Goal: Task Accomplishment & Management: Use online tool/utility

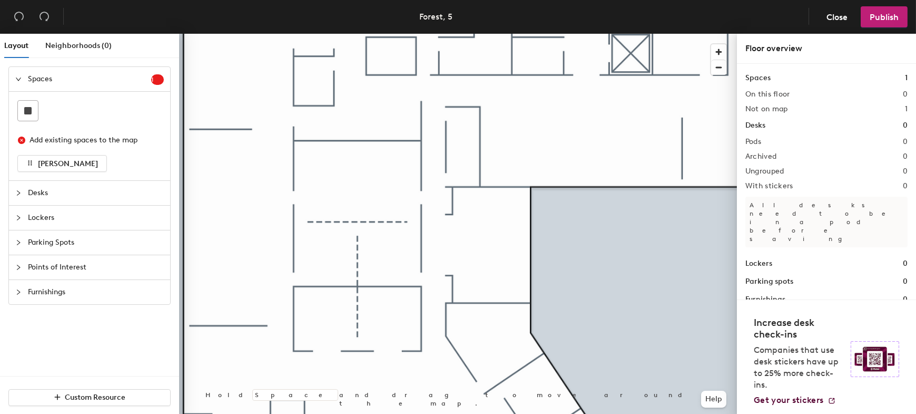
drag, startPoint x: 61, startPoint y: 241, endPoint x: 69, endPoint y: 242, distance: 8.5
click at [61, 241] on span "Parking Spots" at bounding box center [96, 242] width 136 height 24
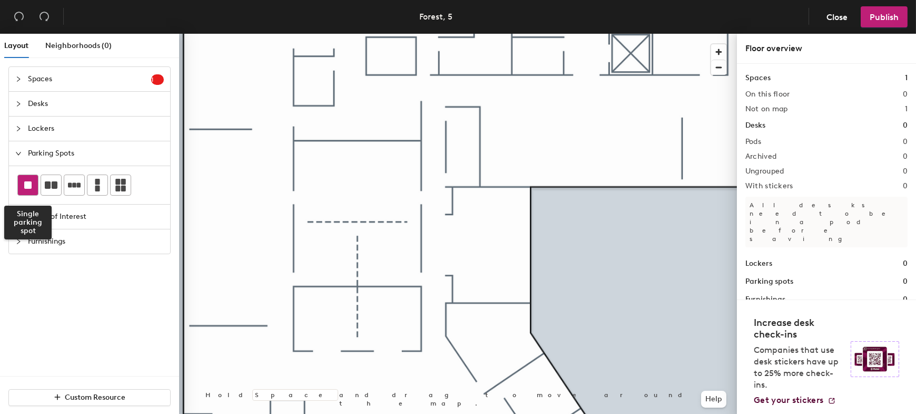
click at [23, 188] on div at bounding box center [28, 185] width 20 height 20
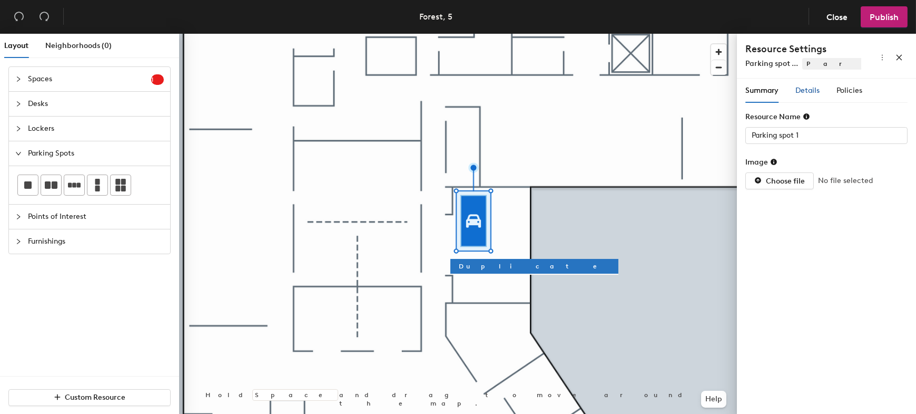
click at [809, 92] on span "Details" at bounding box center [808, 90] width 24 height 9
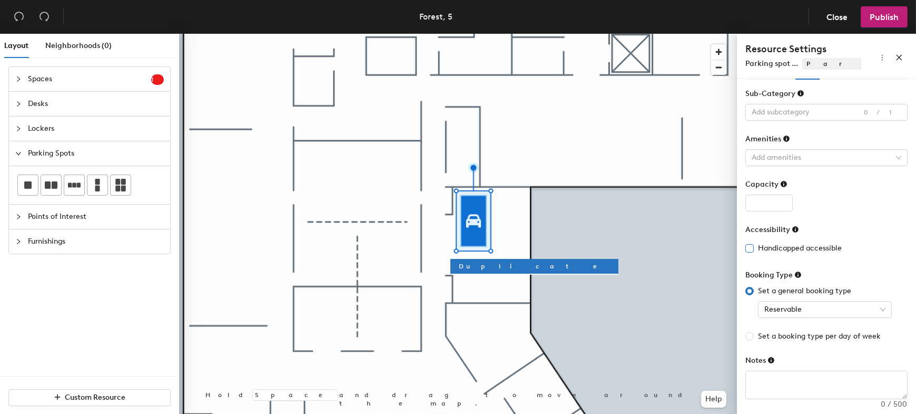
scroll to position [25, 0]
click at [831, 304] on span "Reservable" at bounding box center [825, 308] width 121 height 16
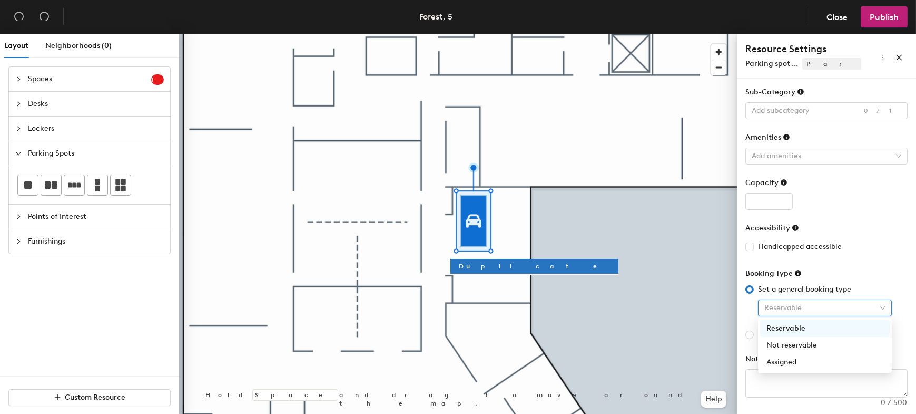
click at [828, 305] on span "Reservable" at bounding box center [825, 308] width 121 height 16
click at [827, 305] on span "Reservable" at bounding box center [825, 308] width 121 height 16
click at [788, 363] on div "Assigned" at bounding box center [825, 362] width 117 height 12
click at [46, 240] on span "Furnishings" at bounding box center [96, 241] width 136 height 24
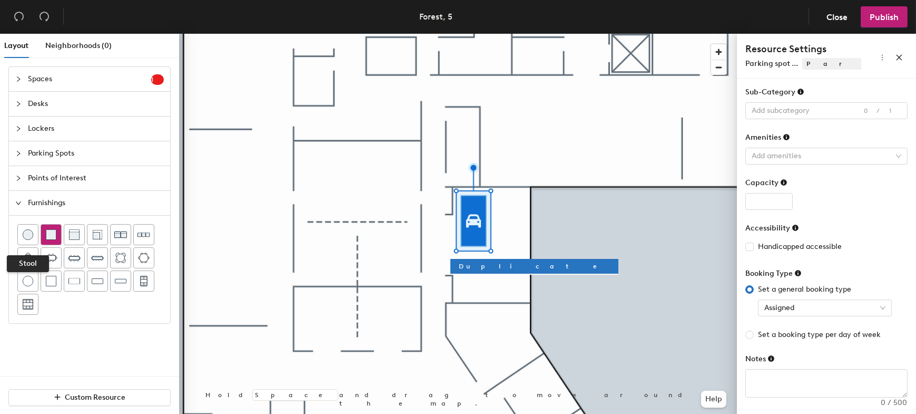
drag, startPoint x: 26, startPoint y: 232, endPoint x: 41, endPoint y: 236, distance: 15.2
click at [26, 232] on img at bounding box center [28, 234] width 11 height 11
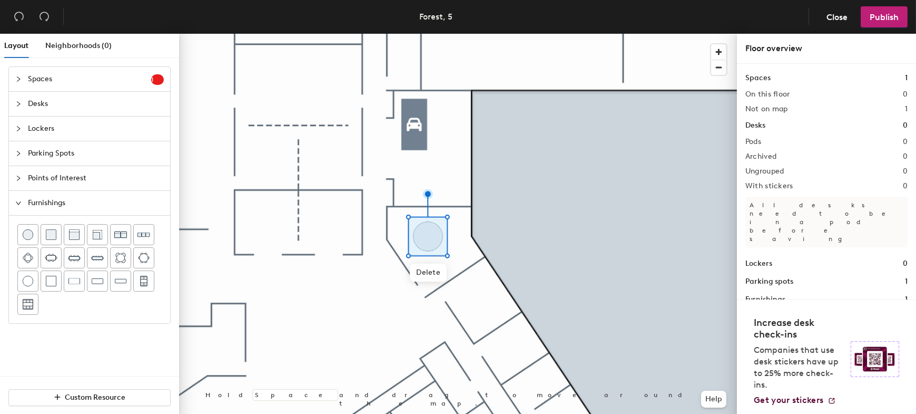
click at [49, 155] on span "Parking Spots" at bounding box center [96, 153] width 136 height 24
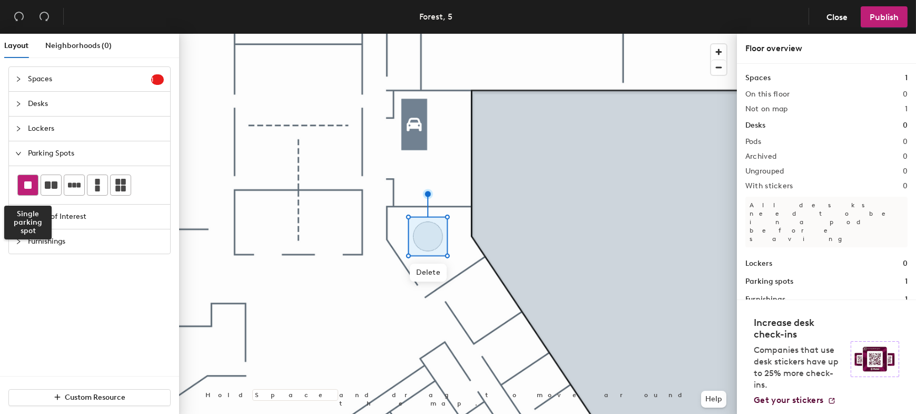
click at [24, 189] on div at bounding box center [28, 185] width 20 height 20
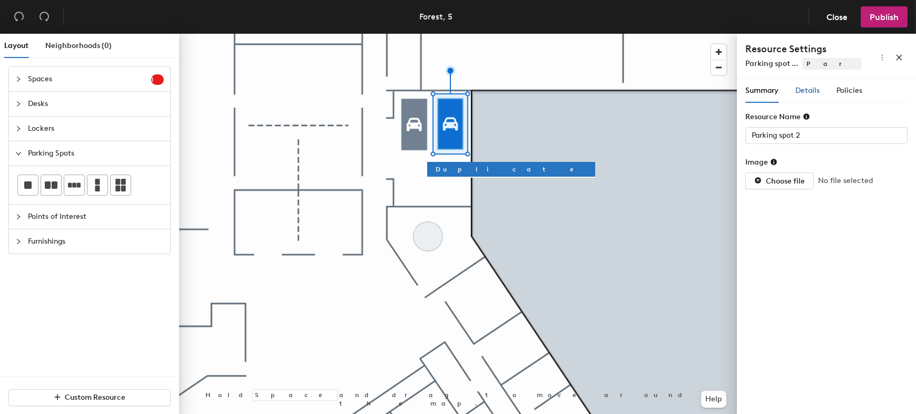
click at [805, 93] on span "Details" at bounding box center [808, 90] width 24 height 9
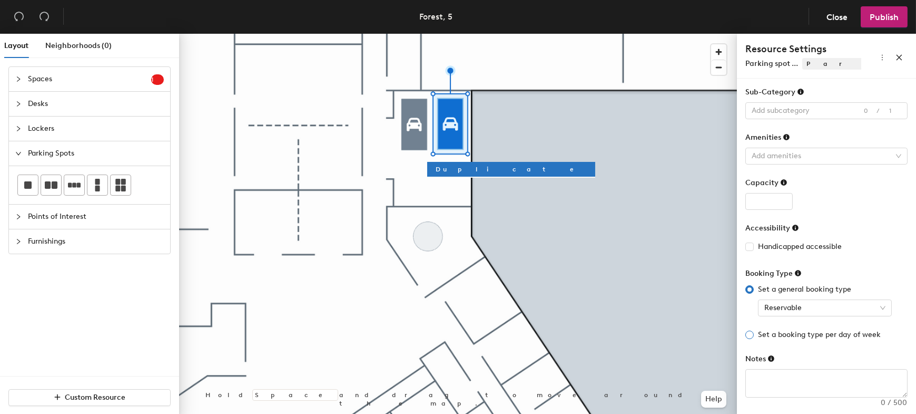
click at [838, 332] on span "Set a booking type per day of week" at bounding box center [819, 335] width 131 height 12
click at [754, 332] on input "Set a booking type per day of week" at bounding box center [750, 334] width 8 height 8
radio input "true"
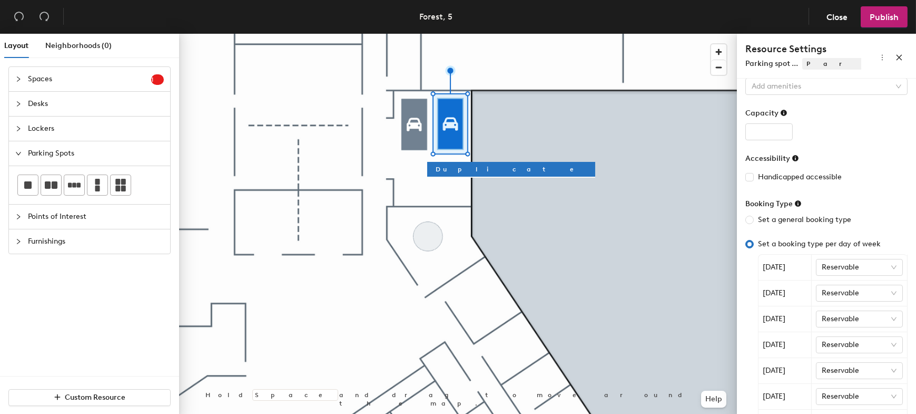
scroll to position [153, 0]
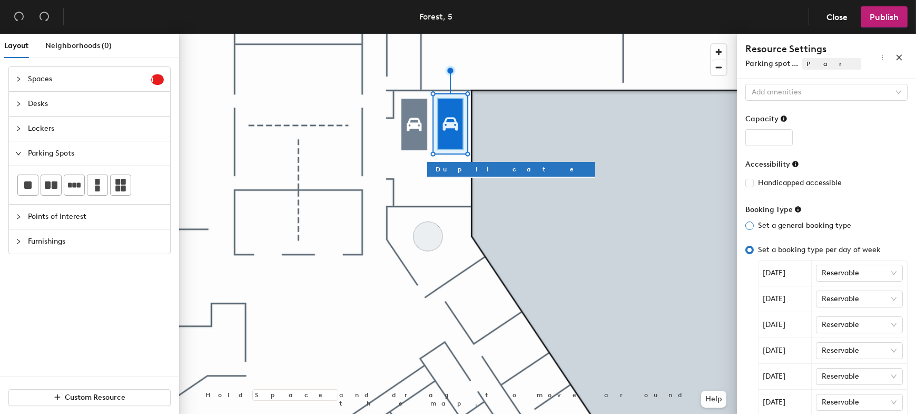
click at [768, 222] on span "Set a general booking type" at bounding box center [805, 226] width 102 height 12
click at [754, 222] on input "Set a general booking type" at bounding box center [750, 225] width 8 height 8
radio input "true"
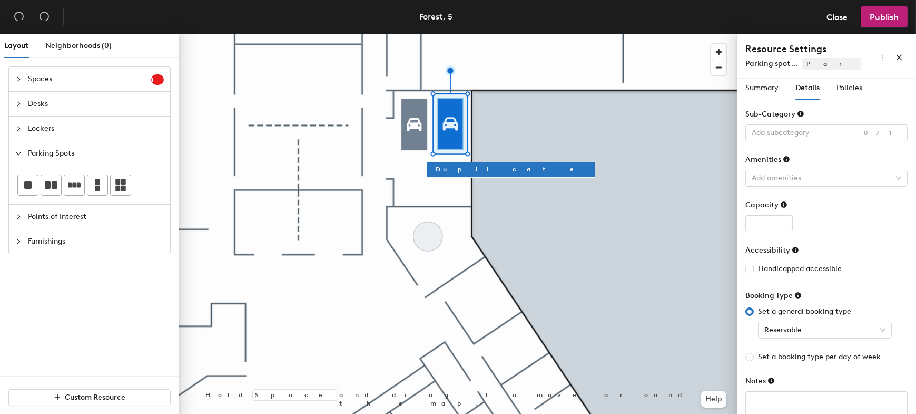
scroll to position [0, 0]
click at [851, 93] on span "Policies" at bounding box center [850, 90] width 26 height 9
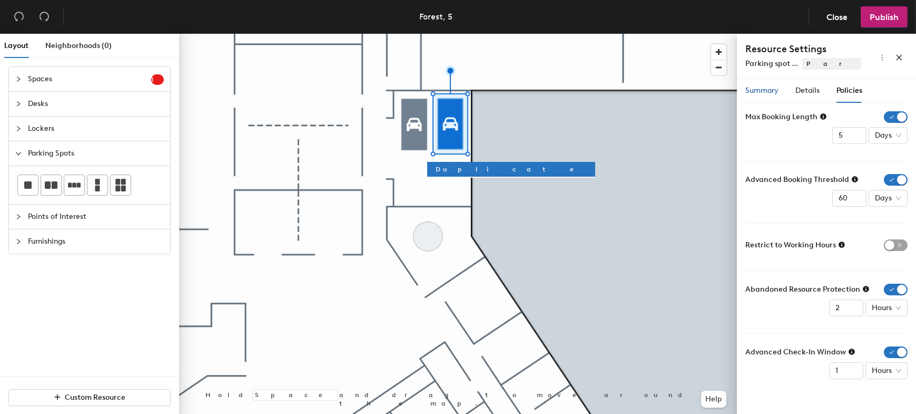
click at [760, 91] on span "Summary" at bounding box center [762, 90] width 33 height 9
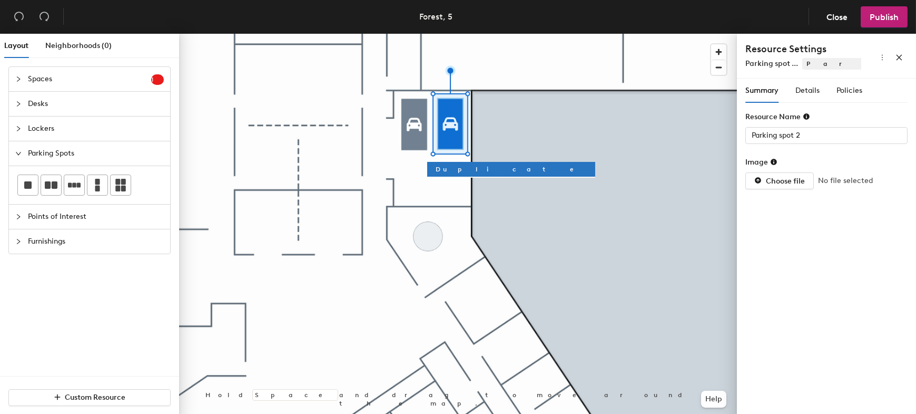
click at [50, 101] on span "Desks" at bounding box center [96, 104] width 136 height 24
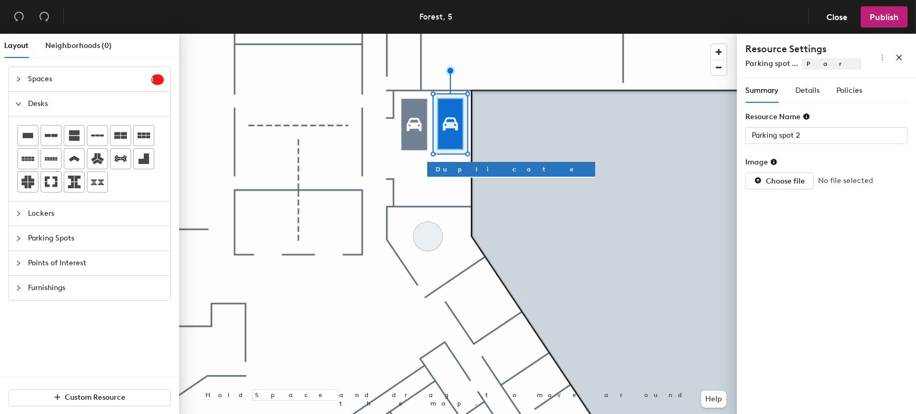
click at [53, 210] on span "Lockers" at bounding box center [96, 213] width 136 height 24
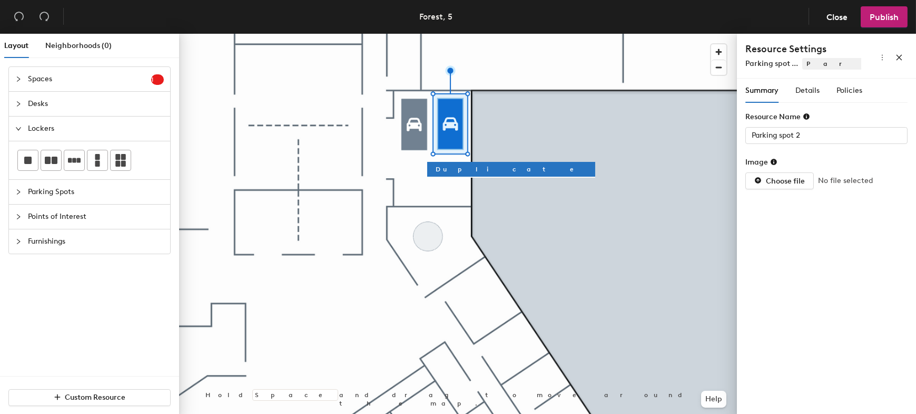
click at [60, 105] on span "Desks" at bounding box center [96, 104] width 136 height 24
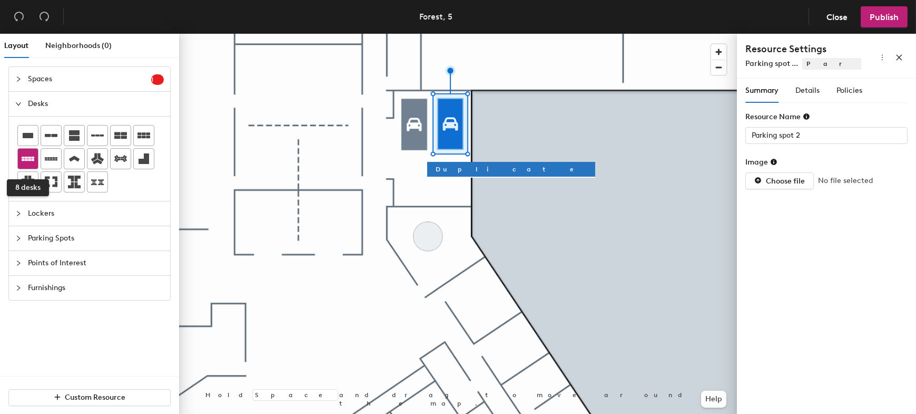
click at [28, 160] on icon at bounding box center [28, 158] width 13 height 4
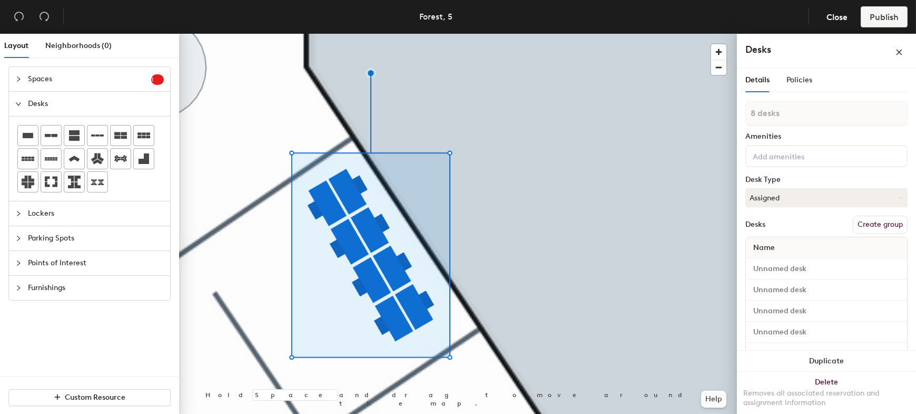
click at [618, 34] on div at bounding box center [458, 34] width 558 height 0
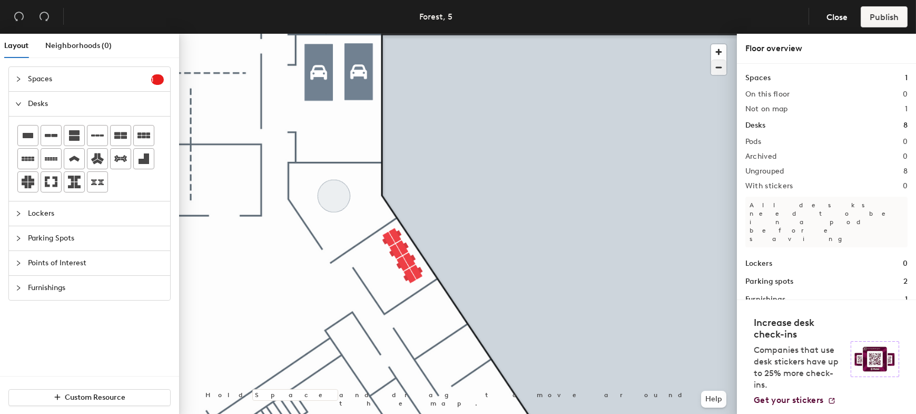
click at [408, 34] on div at bounding box center [458, 34] width 558 height 0
click at [400, 34] on div at bounding box center [458, 34] width 558 height 0
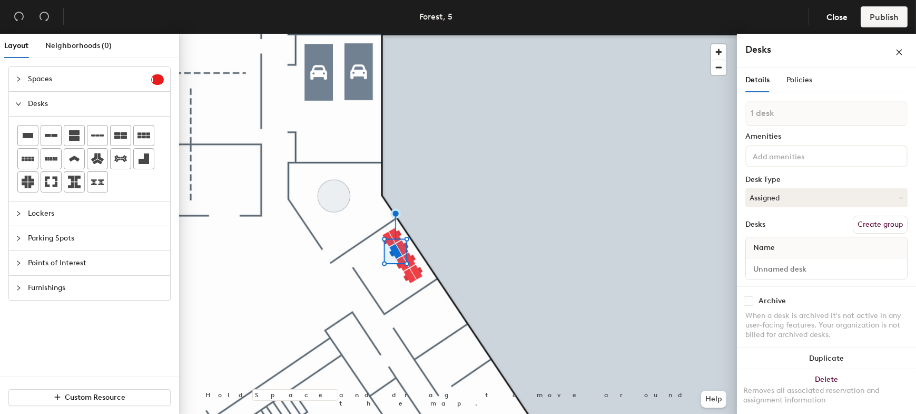
click at [458, 34] on div at bounding box center [458, 34] width 558 height 0
click at [391, 34] on div at bounding box center [458, 34] width 558 height 0
click at [404, 34] on div at bounding box center [458, 34] width 558 height 0
click at [777, 198] on button "Assigned" at bounding box center [827, 197] width 162 height 19
click at [779, 259] on div "Hoteled" at bounding box center [798, 262] width 105 height 16
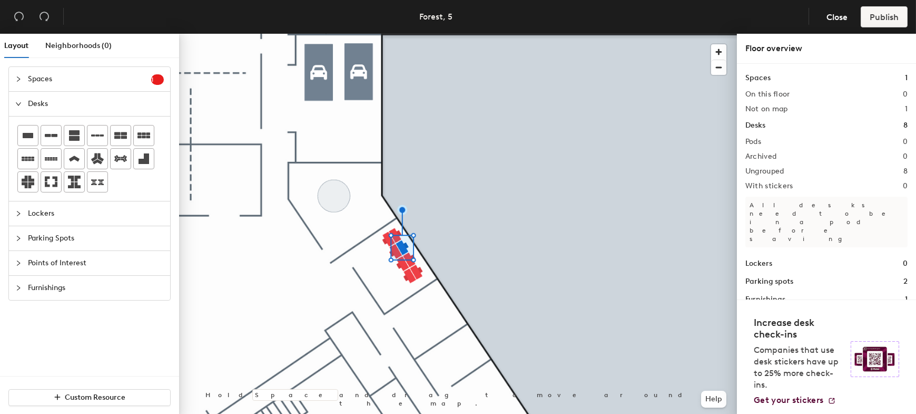
click at [392, 34] on div at bounding box center [458, 34] width 558 height 0
click at [399, 34] on div at bounding box center [458, 34] width 558 height 0
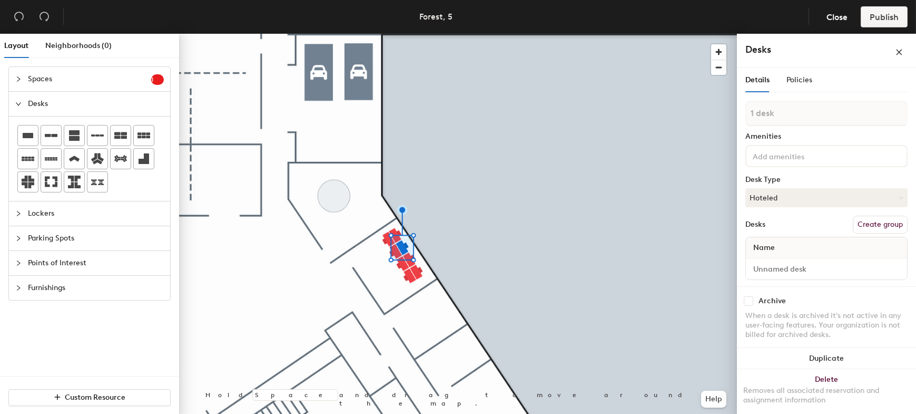
click at [554, 34] on div at bounding box center [458, 34] width 558 height 0
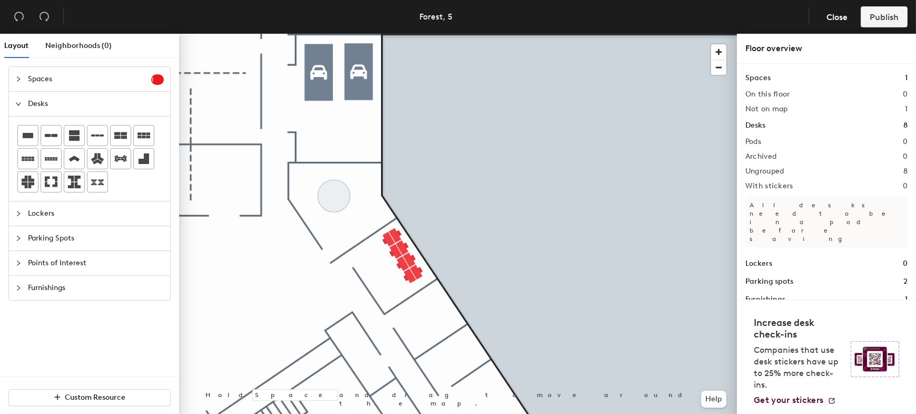
click at [752, 123] on h1 "Desks" at bounding box center [756, 126] width 20 height 12
click at [759, 126] on h1 "Desks" at bounding box center [756, 126] width 20 height 12
click at [387, 34] on div at bounding box center [458, 34] width 558 height 0
click at [403, 34] on div at bounding box center [458, 34] width 558 height 0
click at [396, 34] on div at bounding box center [458, 34] width 558 height 0
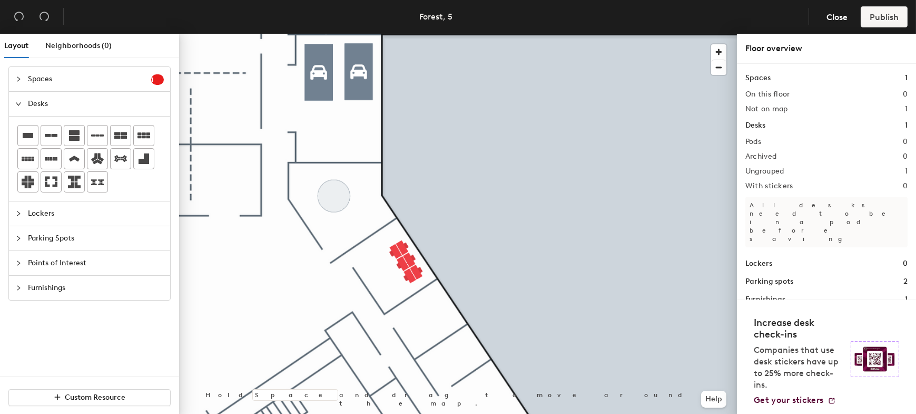
click at [411, 34] on div at bounding box center [458, 34] width 558 height 0
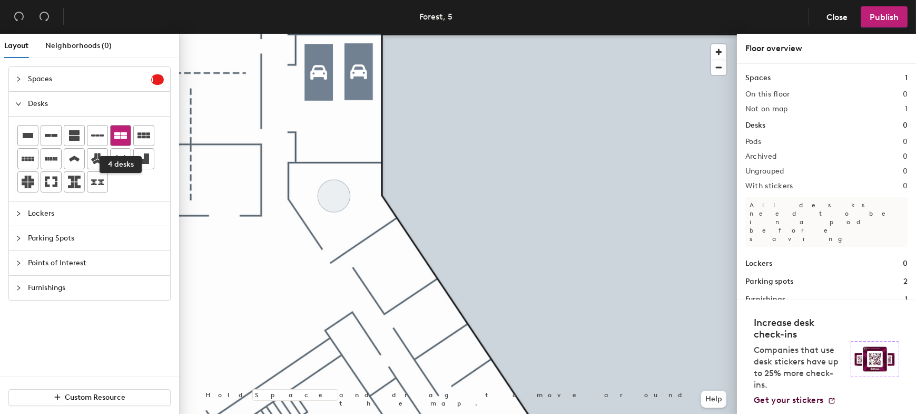
click at [126, 138] on div at bounding box center [121, 135] width 20 height 20
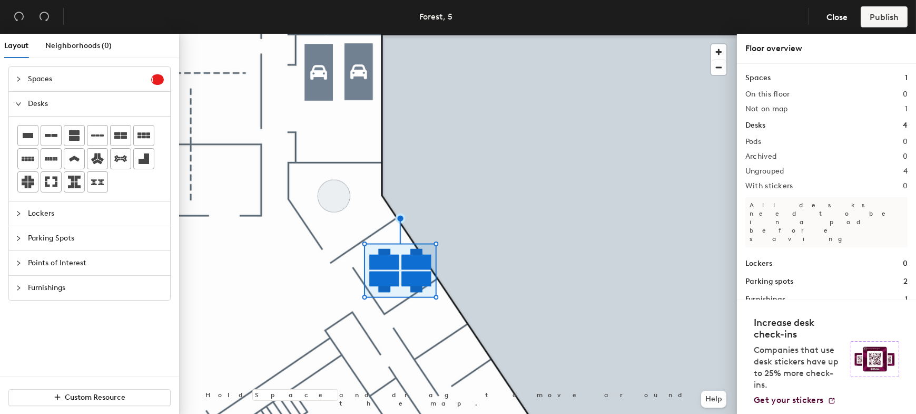
click at [400, 34] on div at bounding box center [458, 34] width 558 height 0
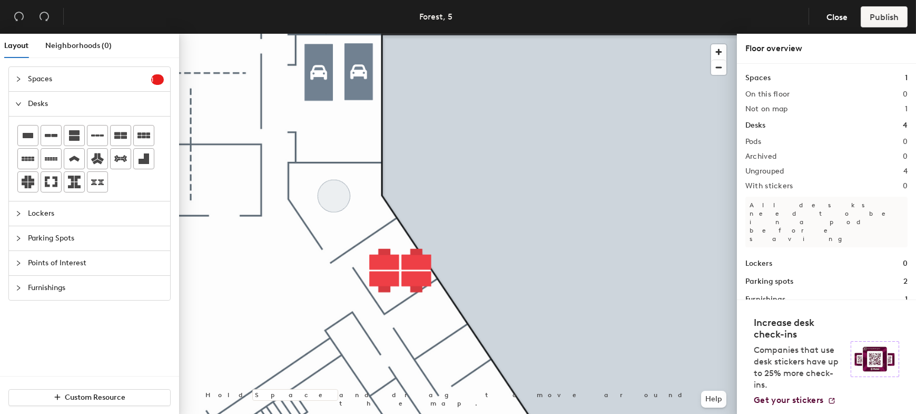
click at [389, 34] on div at bounding box center [458, 34] width 558 height 0
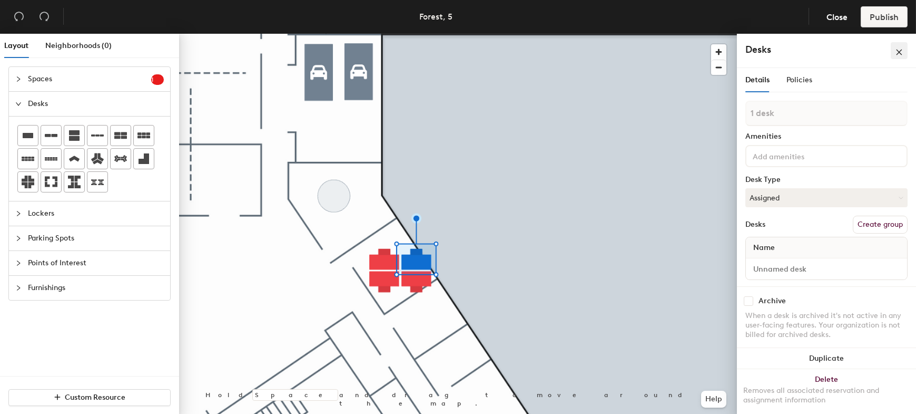
click at [901, 54] on icon "close" at bounding box center [900, 52] width 6 height 6
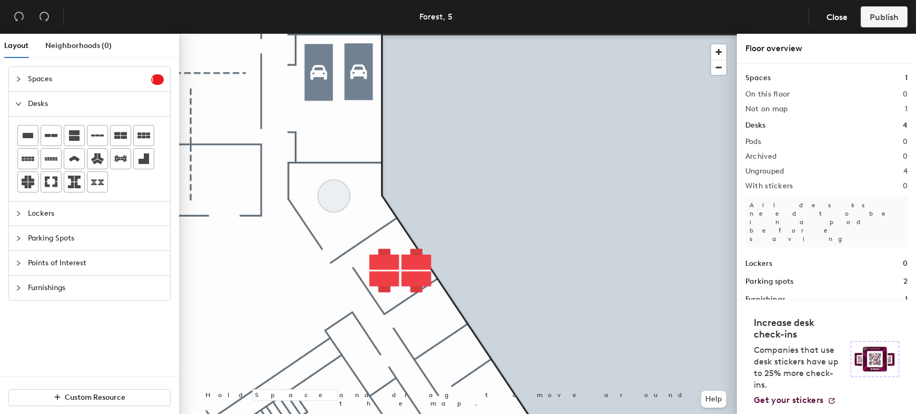
click at [373, 34] on div at bounding box center [458, 34] width 558 height 0
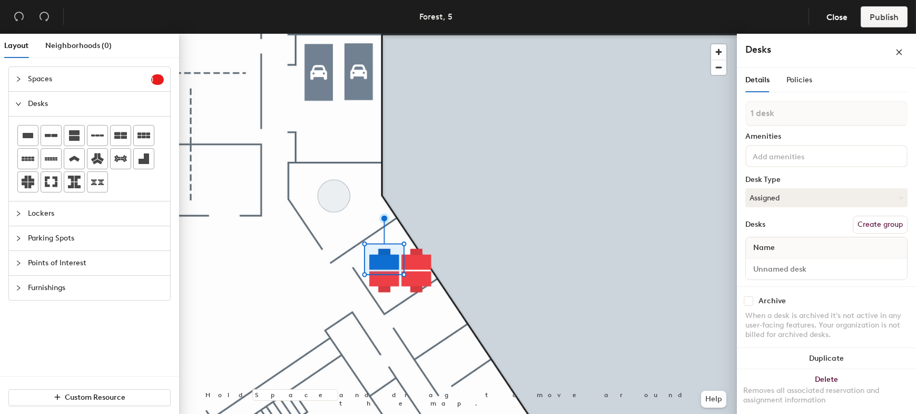
click at [439, 34] on div at bounding box center [458, 34] width 558 height 0
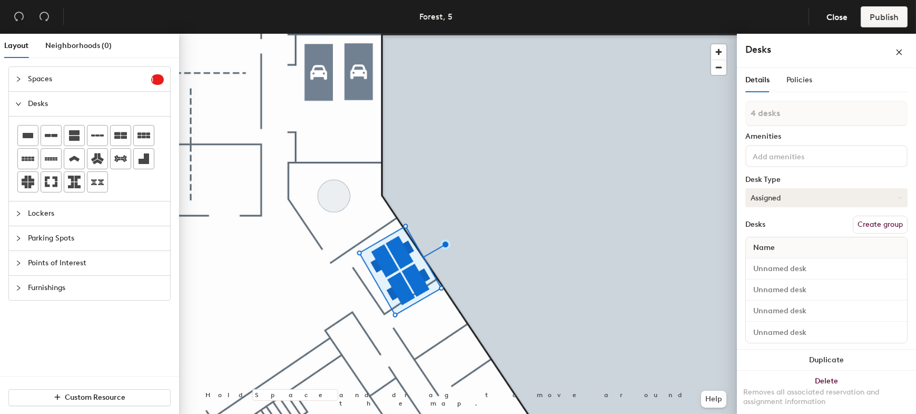
click at [866, 196] on button "Assigned" at bounding box center [827, 197] width 162 height 19
click at [784, 259] on div "Hoteled" at bounding box center [798, 262] width 105 height 16
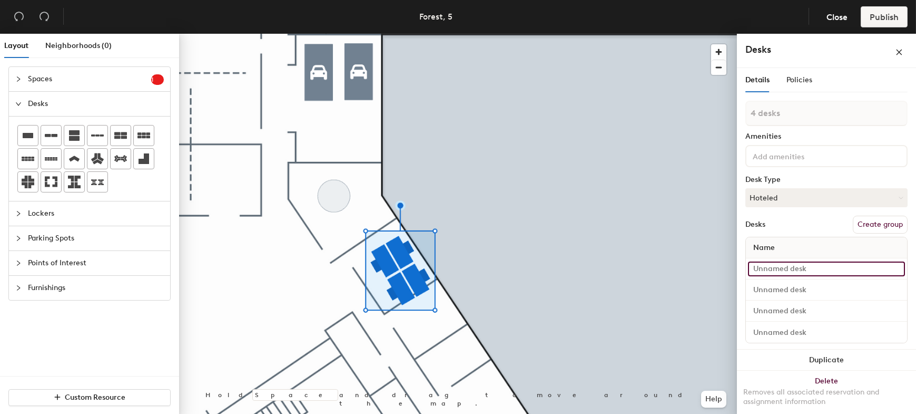
click at [790, 268] on input at bounding box center [826, 268] width 157 height 15
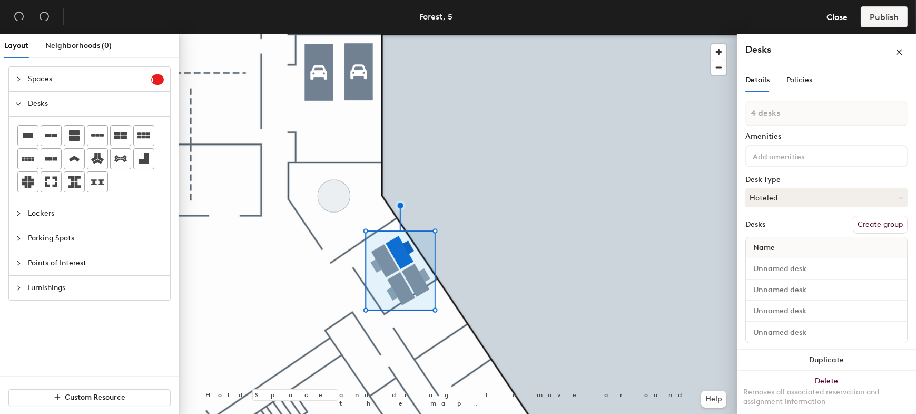
click at [865, 224] on button "Create group" at bounding box center [880, 225] width 55 height 18
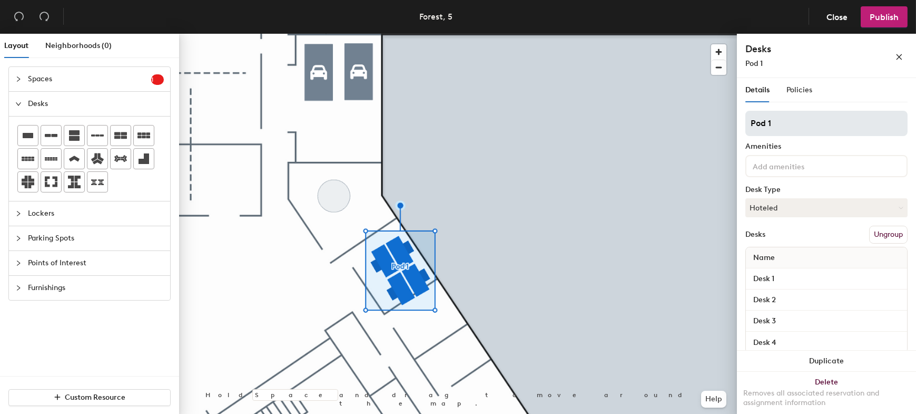
click at [719, 120] on div "Layout Neighborhoods (0) Spaces 1 Add existing spaces to the map [PERSON_NAME] …" at bounding box center [458, 226] width 916 height 384
type input "П"
type input "GR8"
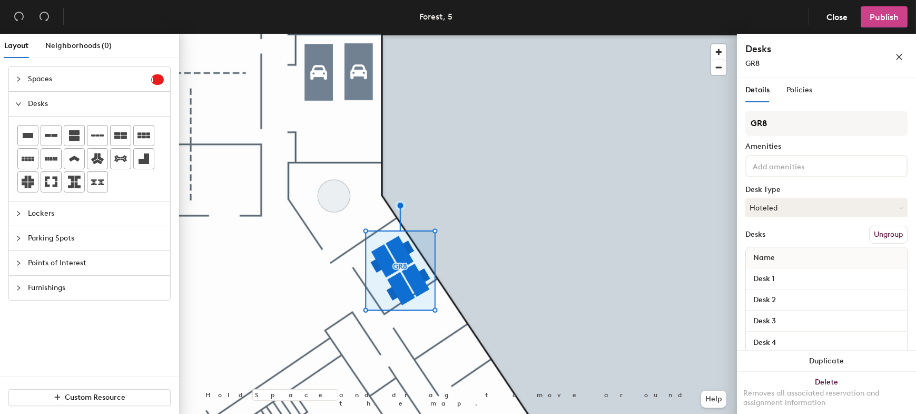
click at [877, 11] on button "Publish" at bounding box center [884, 16] width 47 height 21
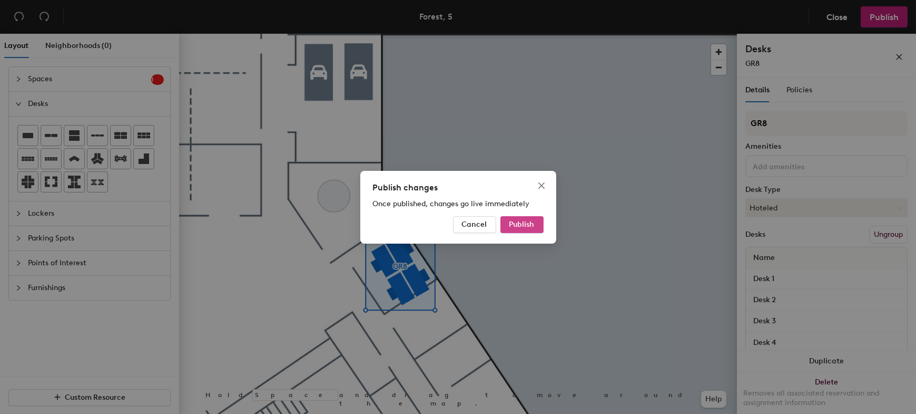
click at [522, 227] on span "Publish" at bounding box center [522, 224] width 25 height 9
